Goal: Check status: Check status

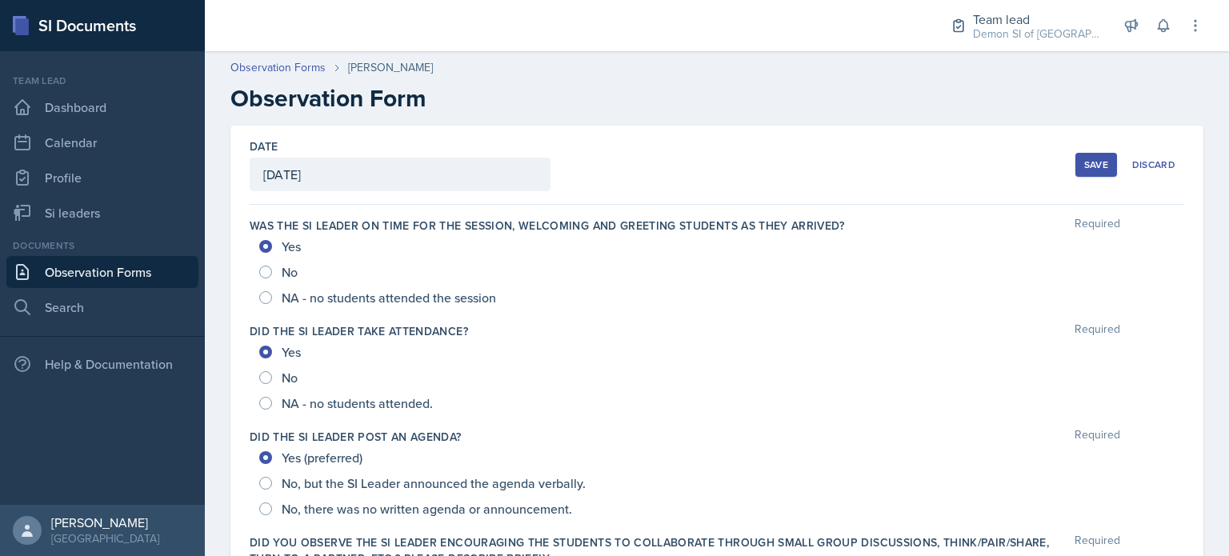
scroll to position [530, 0]
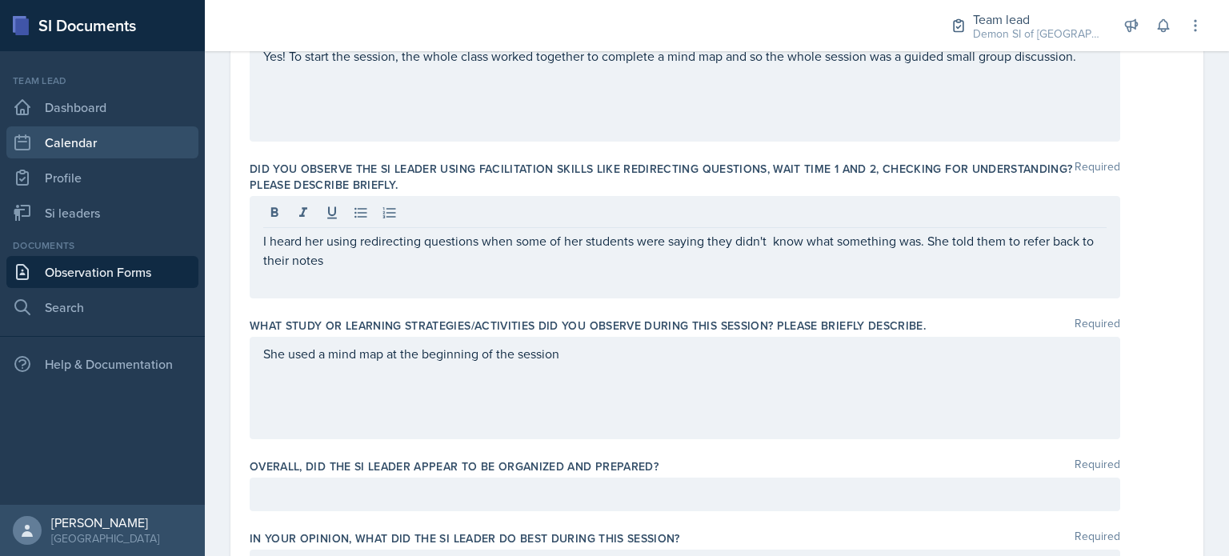
click at [46, 126] on link "Calendar" at bounding box center [102, 142] width 192 height 32
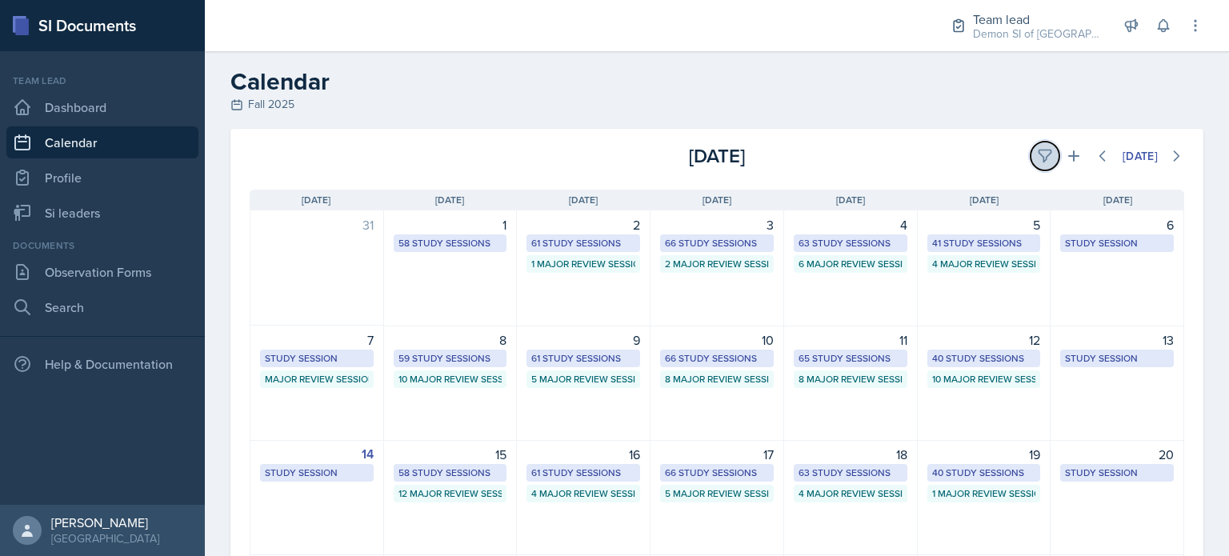
click at [1037, 163] on icon at bounding box center [1045, 156] width 16 height 16
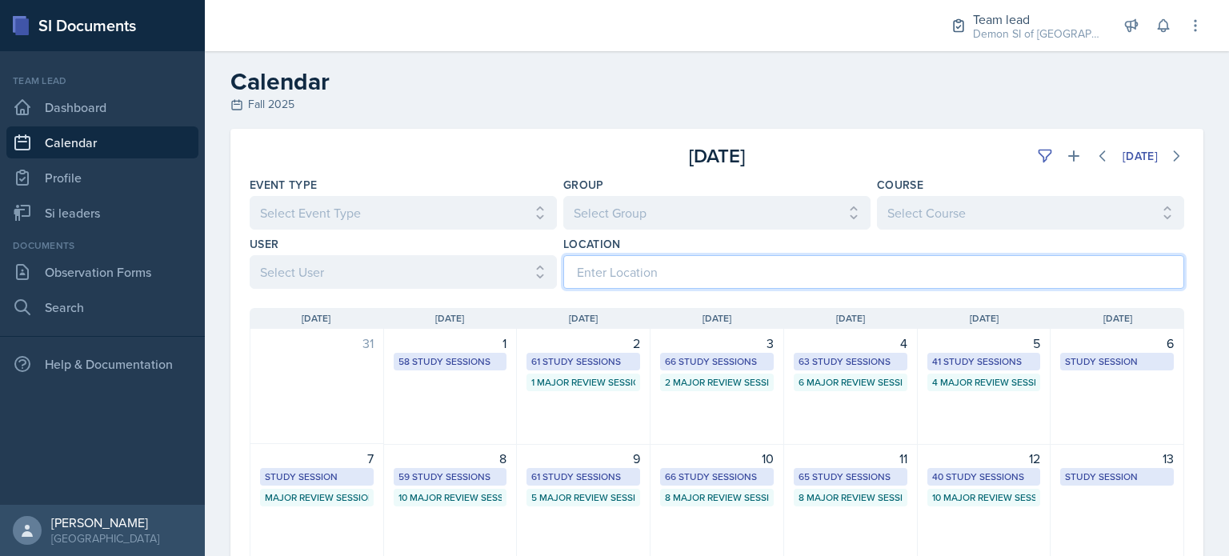
click at [892, 270] on input at bounding box center [873, 272] width 621 height 34
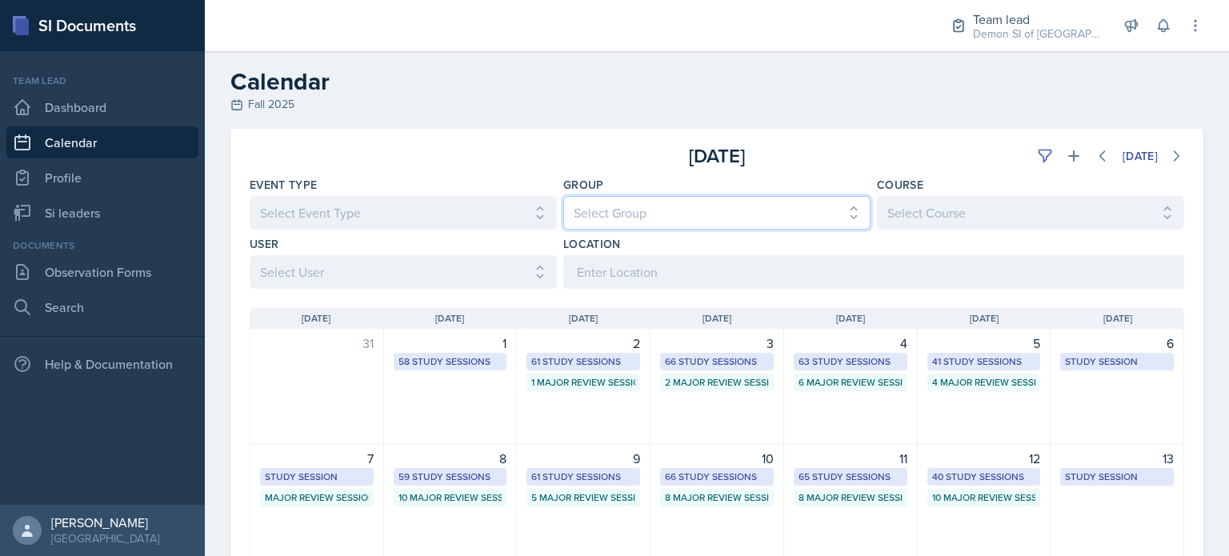
click at [825, 207] on select "Select Group All Demon SI of [GEOGRAPHIC_DATA] Les Mariettables Lion King Mamma…" at bounding box center [716, 213] width 307 height 34
select select "e892a4c8-123a-40ec-8aa5-ee50854cd130"
click at [563, 196] on select "Select Group All Demon SI of [GEOGRAPHIC_DATA] Les Mariettables Lion King Mamma…" at bounding box center [716, 213] width 307 height 34
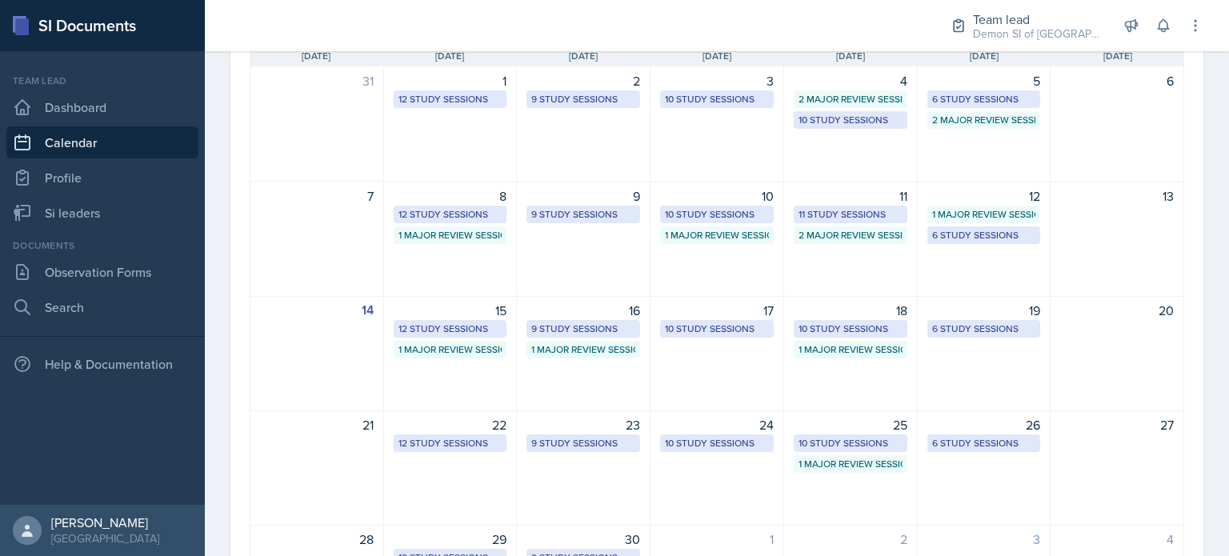
scroll to position [264, 0]
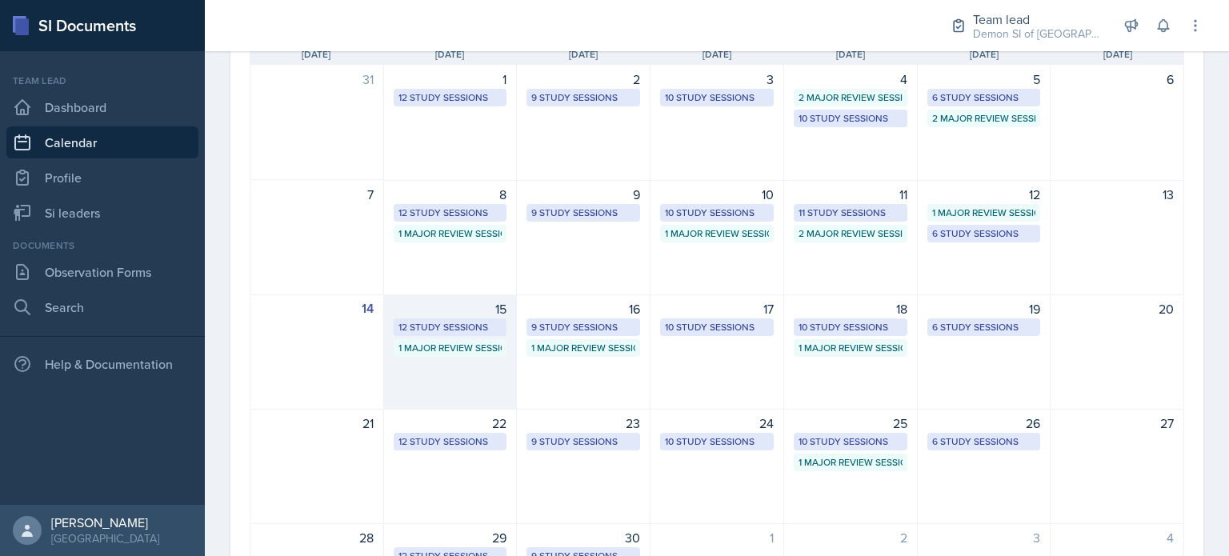
click at [466, 329] on div "12 Study Sessions" at bounding box center [450, 327] width 104 height 14
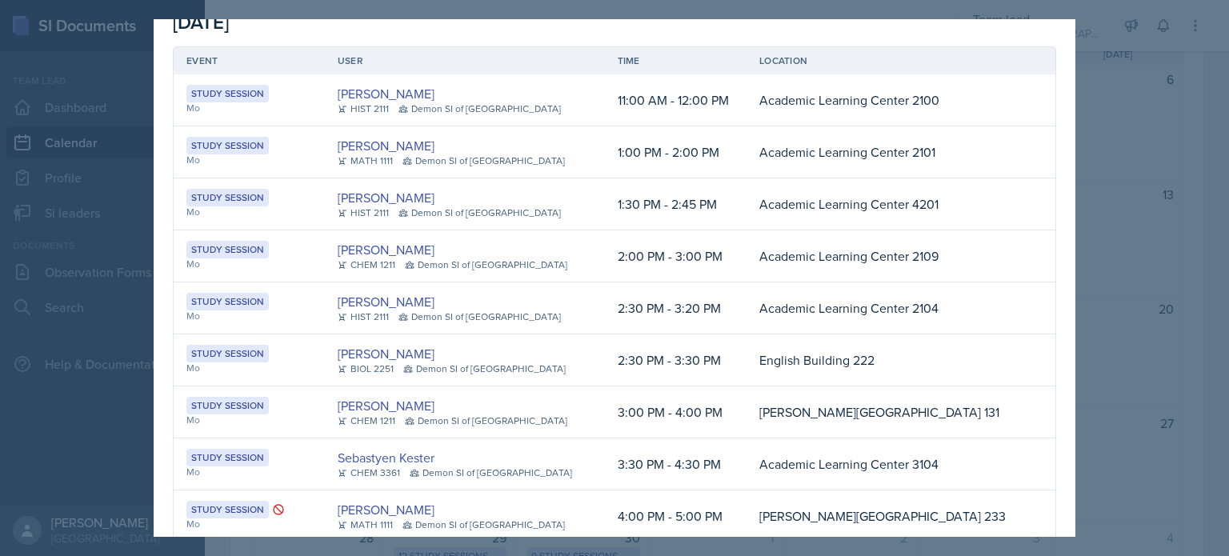
scroll to position [0, 0]
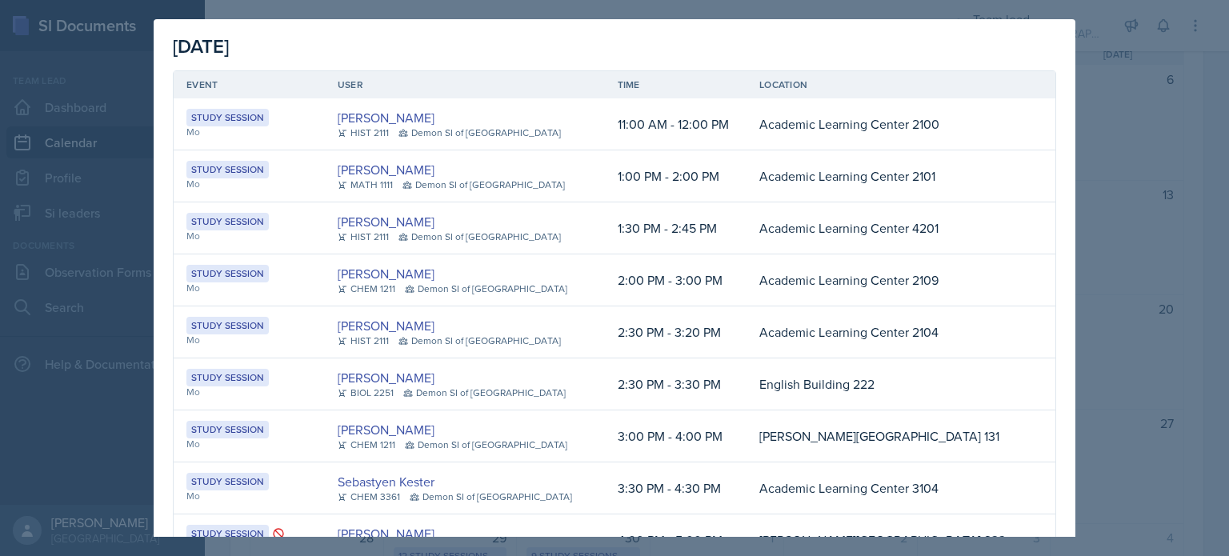
click at [1059, 18] on div at bounding box center [614, 278] width 1229 height 556
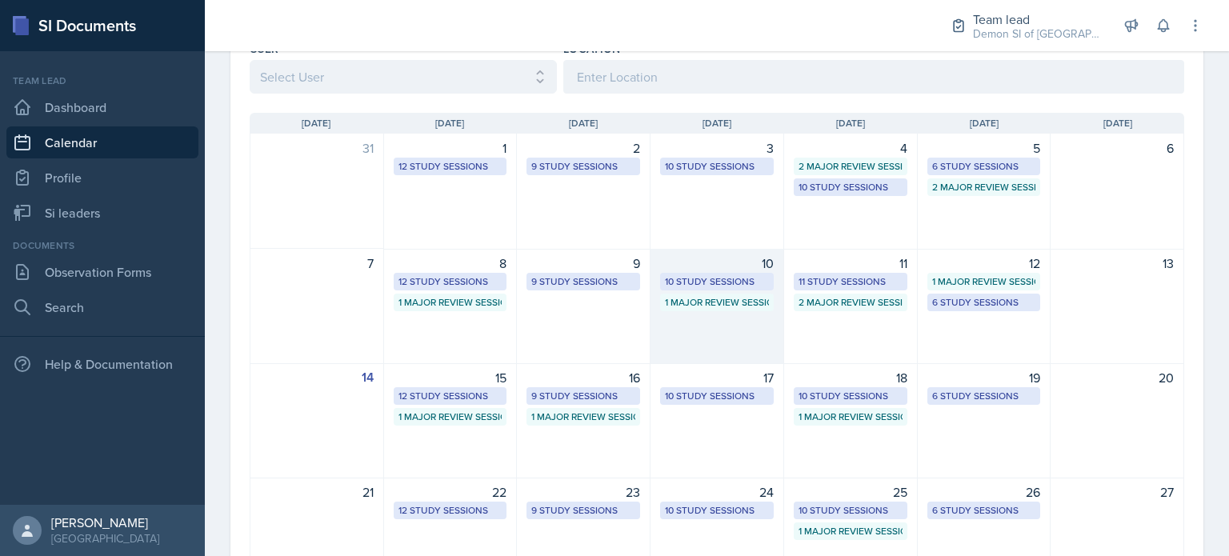
scroll to position [195, 0]
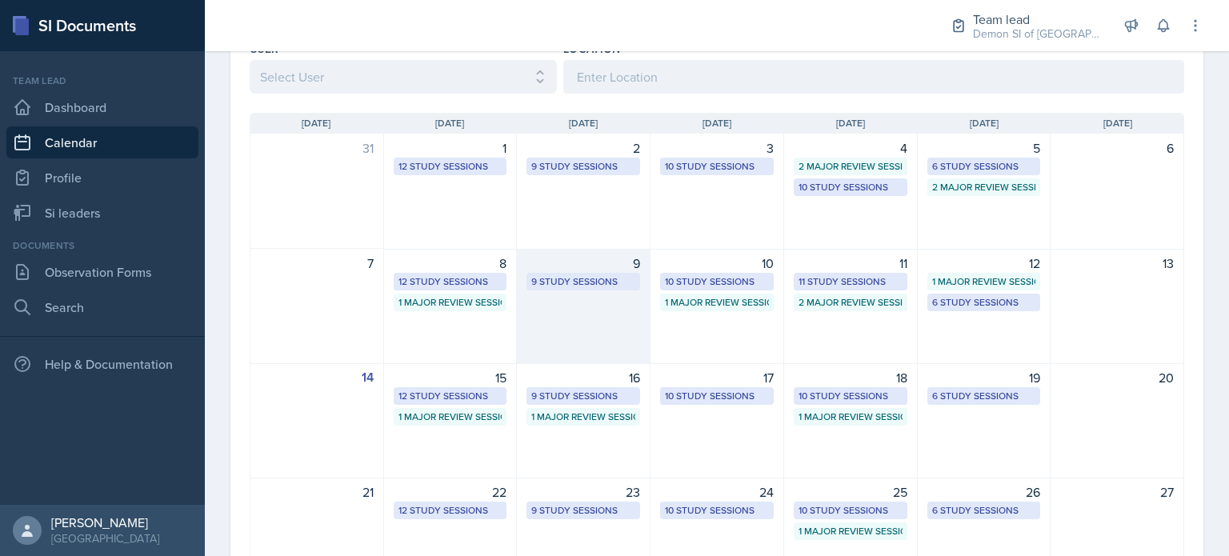
click at [582, 284] on div "9 Study Sessions" at bounding box center [583, 281] width 104 height 14
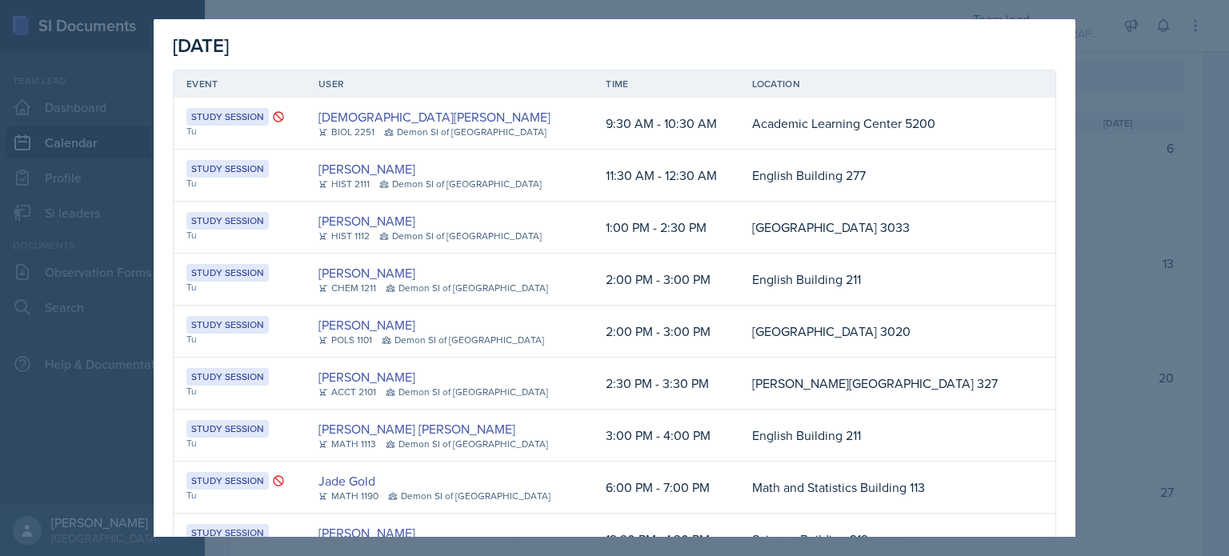
scroll to position [0, 0]
click at [456, 14] on div at bounding box center [614, 278] width 1229 height 556
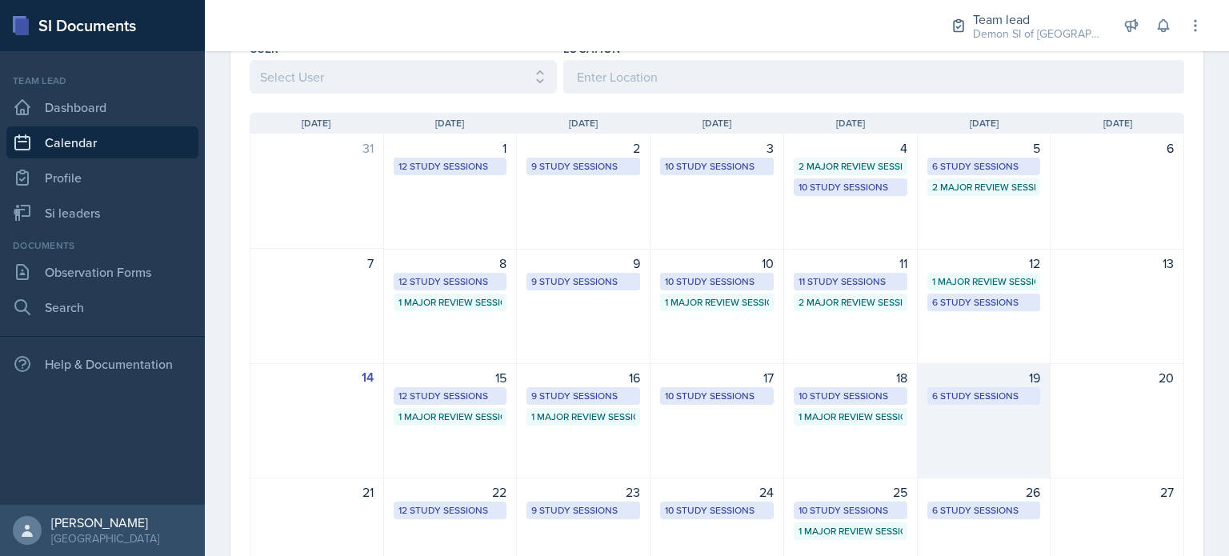
click at [964, 390] on div "6 Study Sessions" at bounding box center [984, 396] width 104 height 14
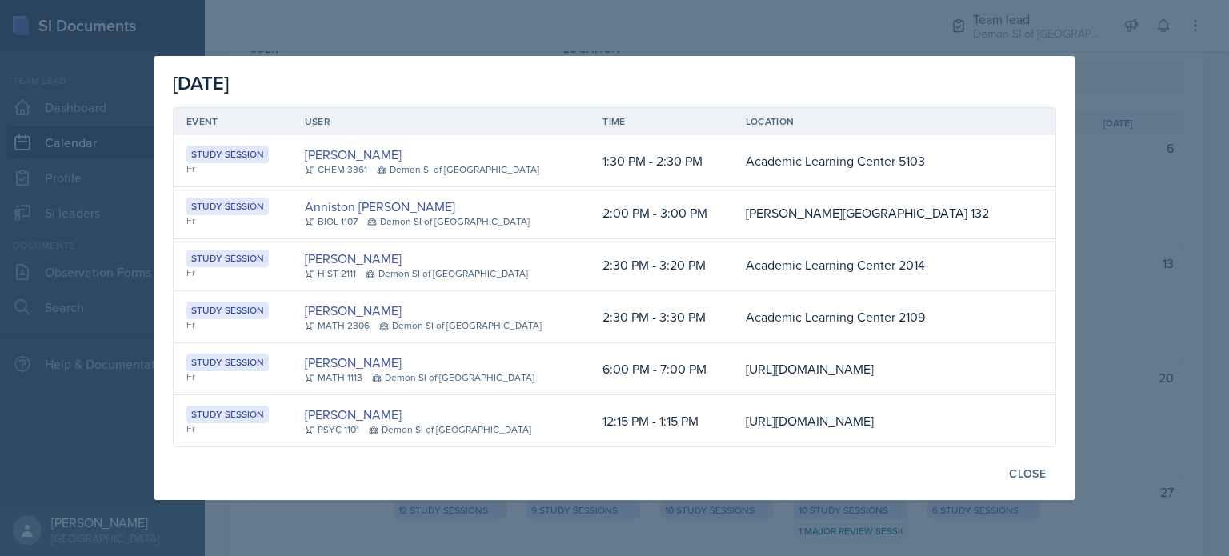
scroll to position [26, 0]
click at [1009, 480] on div "Close" at bounding box center [1027, 473] width 37 height 13
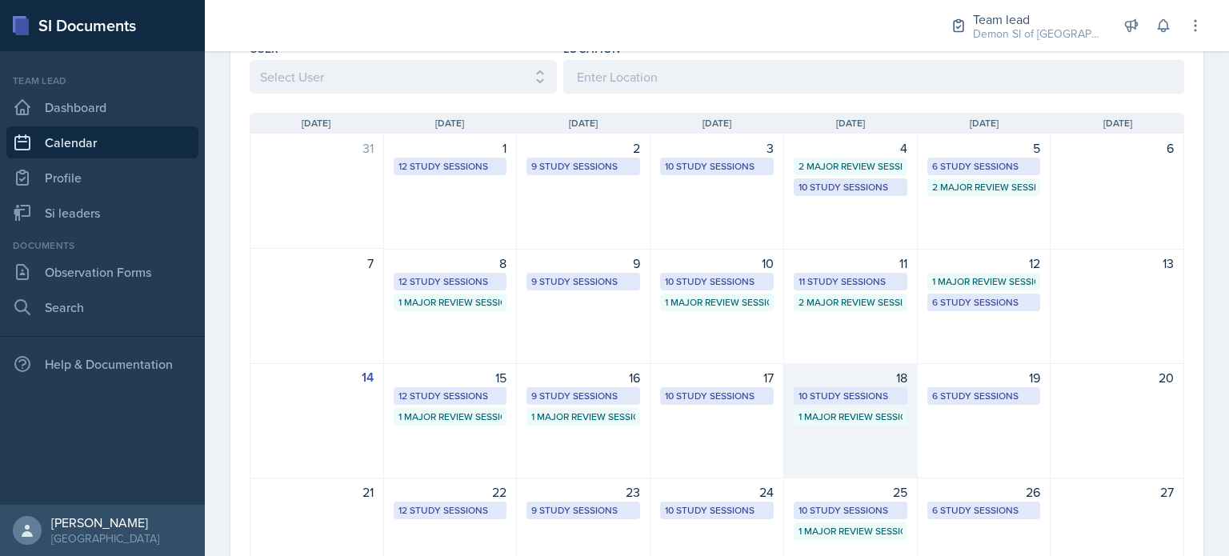
click at [840, 420] on div "1 Major Review Session" at bounding box center [850, 417] width 104 height 14
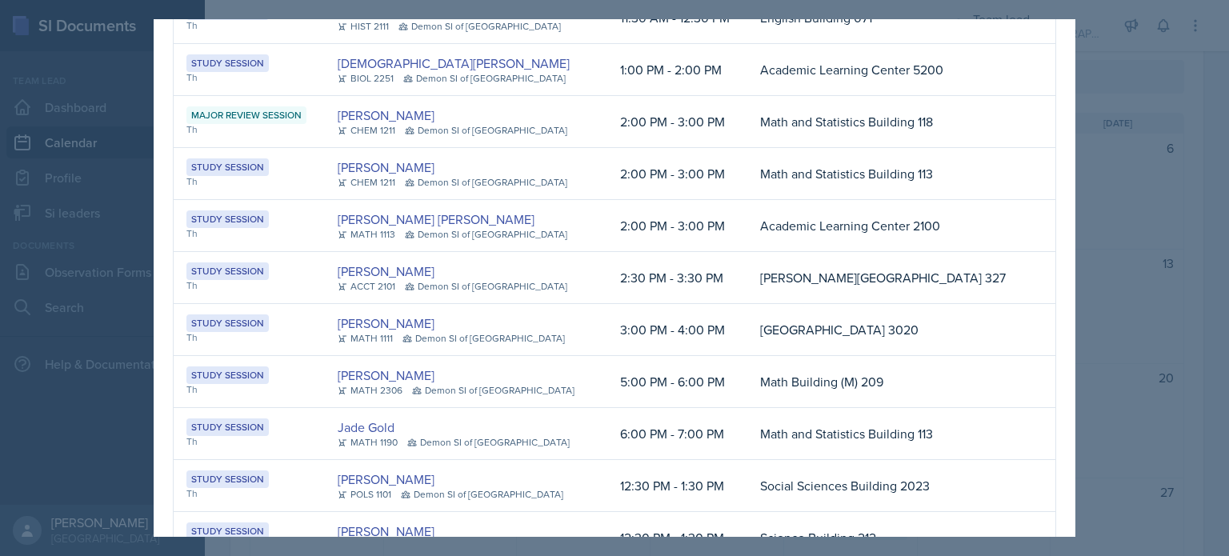
scroll to position [184, 0]
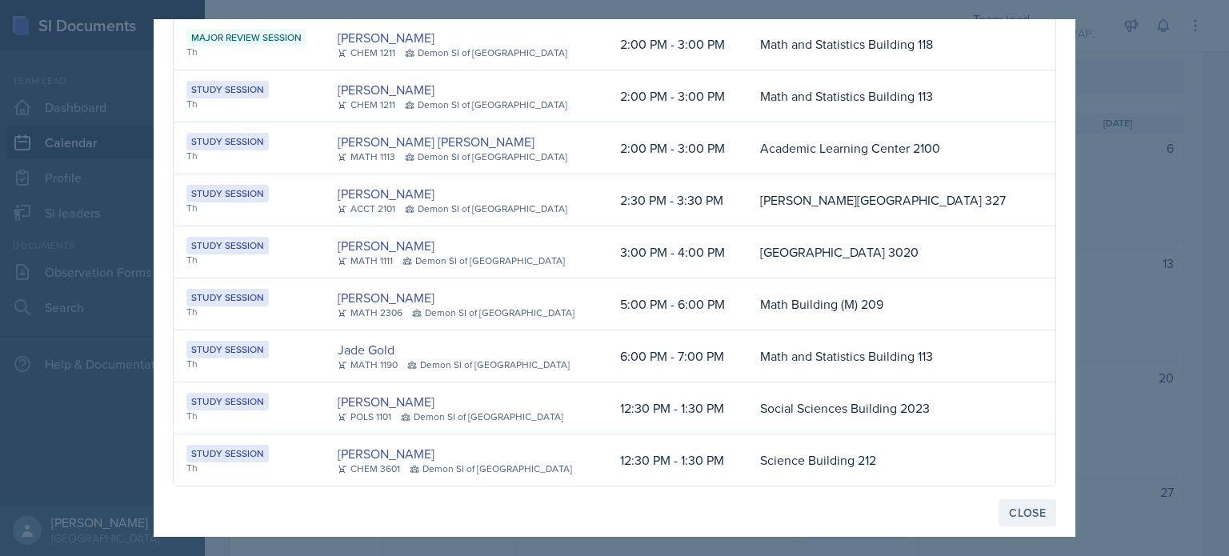
click at [1009, 511] on div "Close" at bounding box center [1027, 512] width 37 height 13
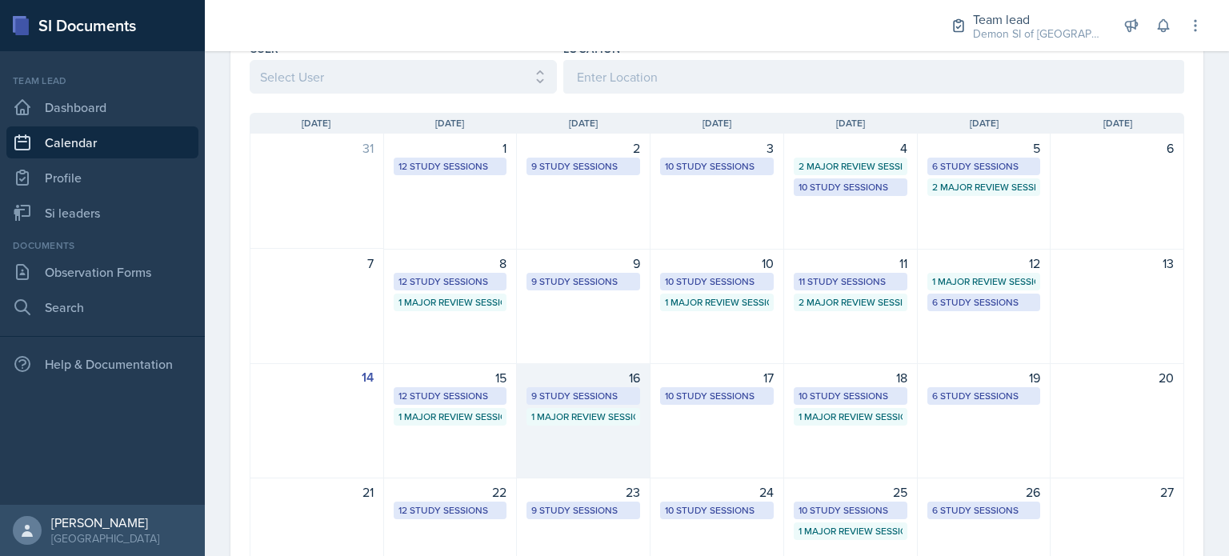
click at [602, 426] on div "16 9 Study Sessions 1 Major Review Session" at bounding box center [584, 420] width 134 height 115
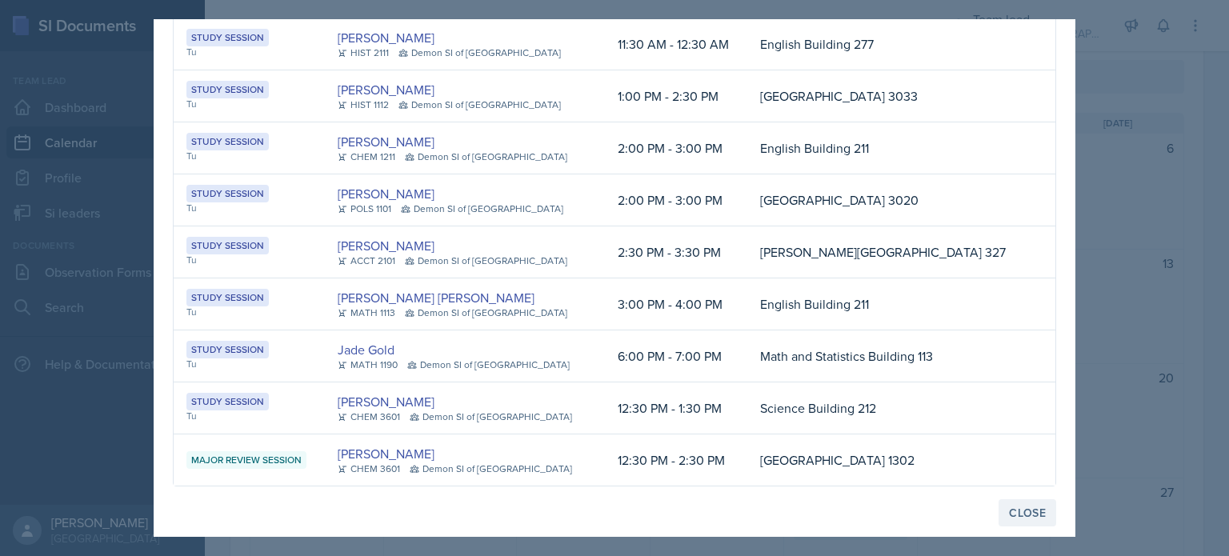
scroll to position [0, 0]
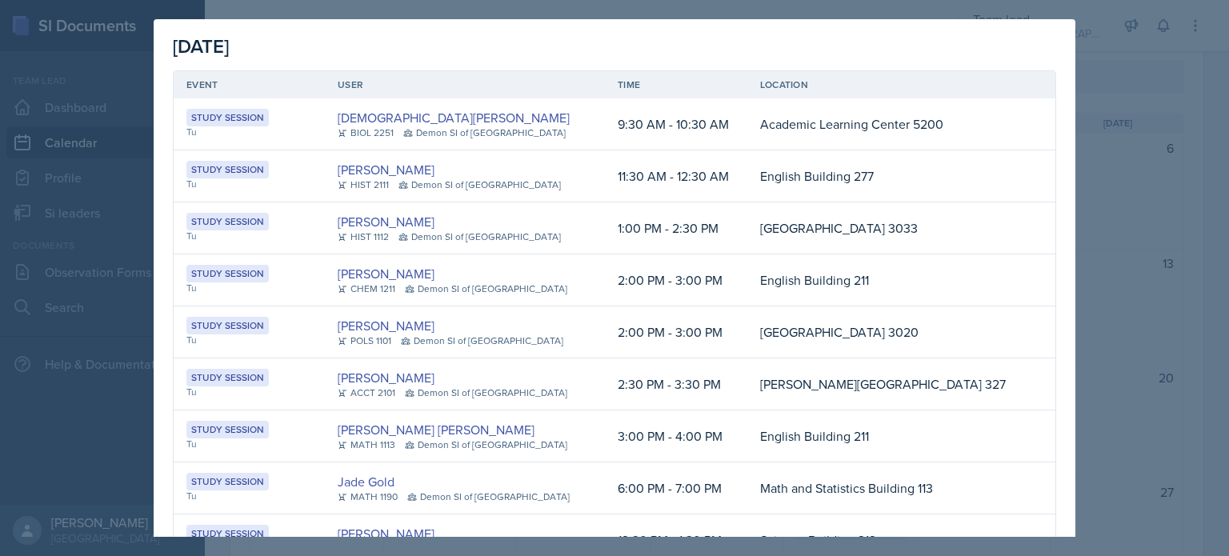
click at [1001, 515] on td "Science Building 212" at bounding box center [888, 540] width 282 height 52
